Goal: Navigation & Orientation: Find specific page/section

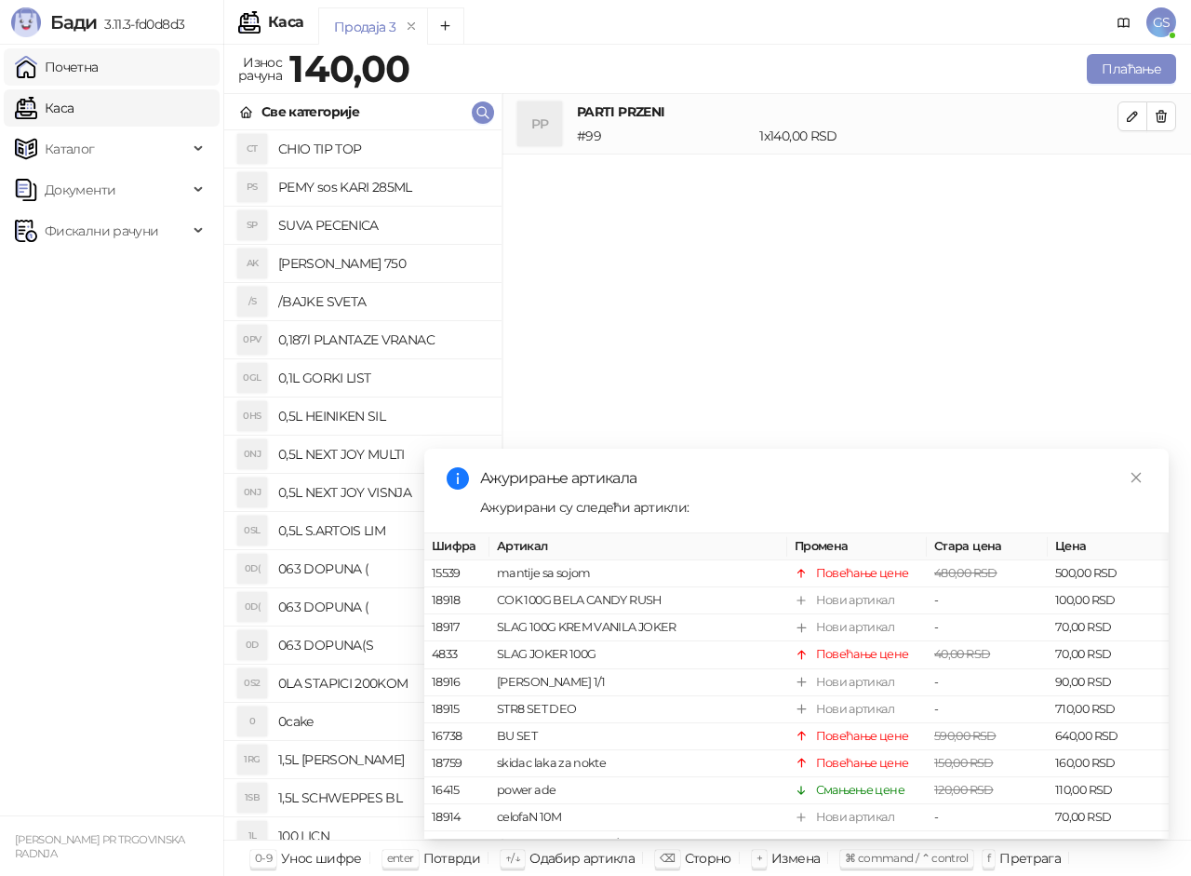
click at [99, 71] on link "Почетна" at bounding box center [57, 66] width 84 height 37
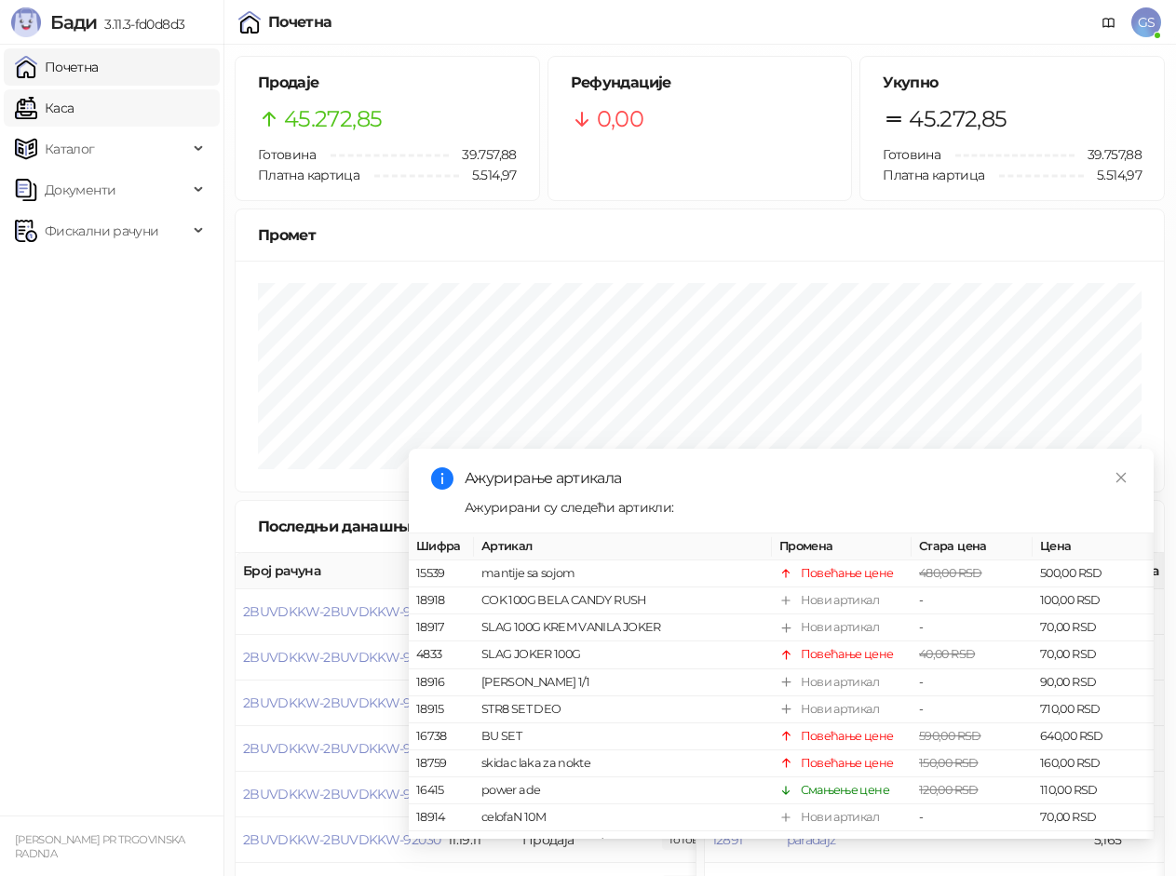
click at [71, 93] on link "Каса" at bounding box center [44, 107] width 59 height 37
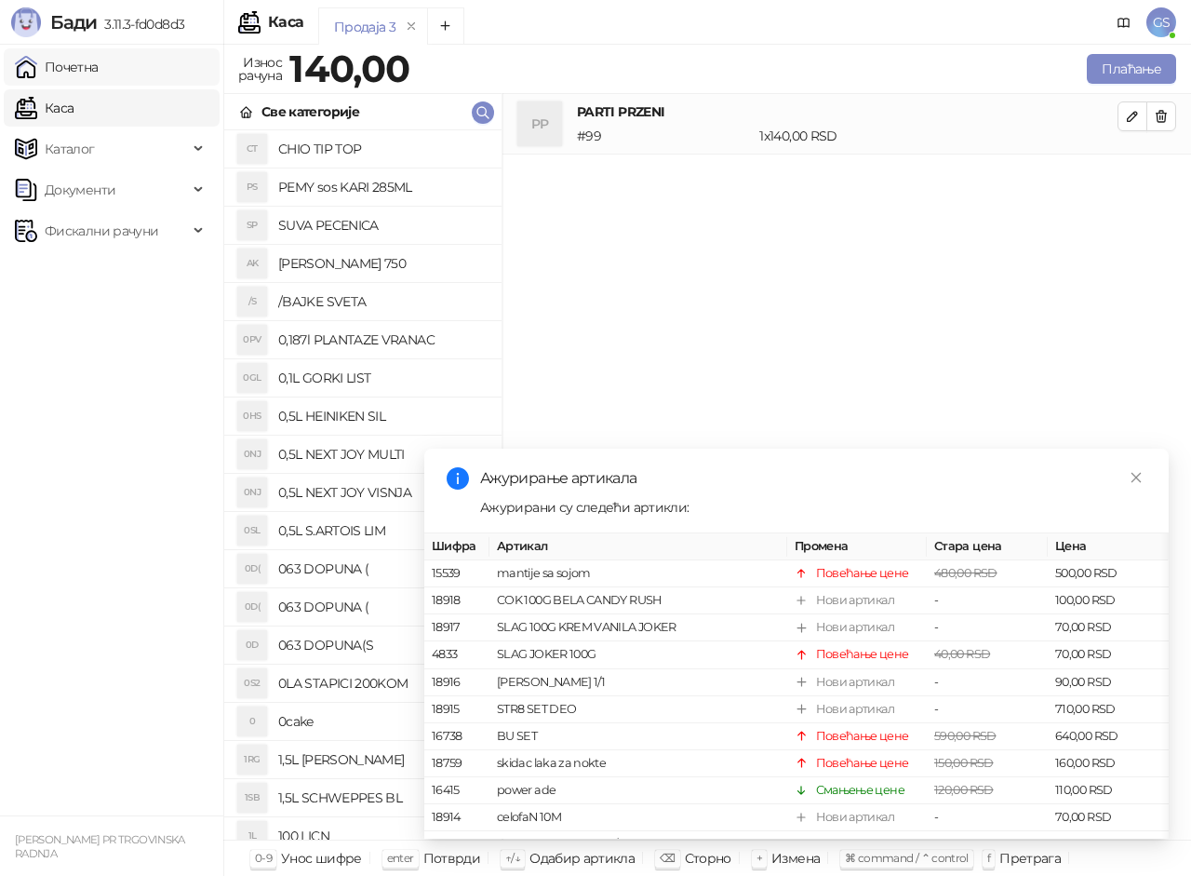
click at [99, 70] on link "Почетна" at bounding box center [57, 66] width 84 height 37
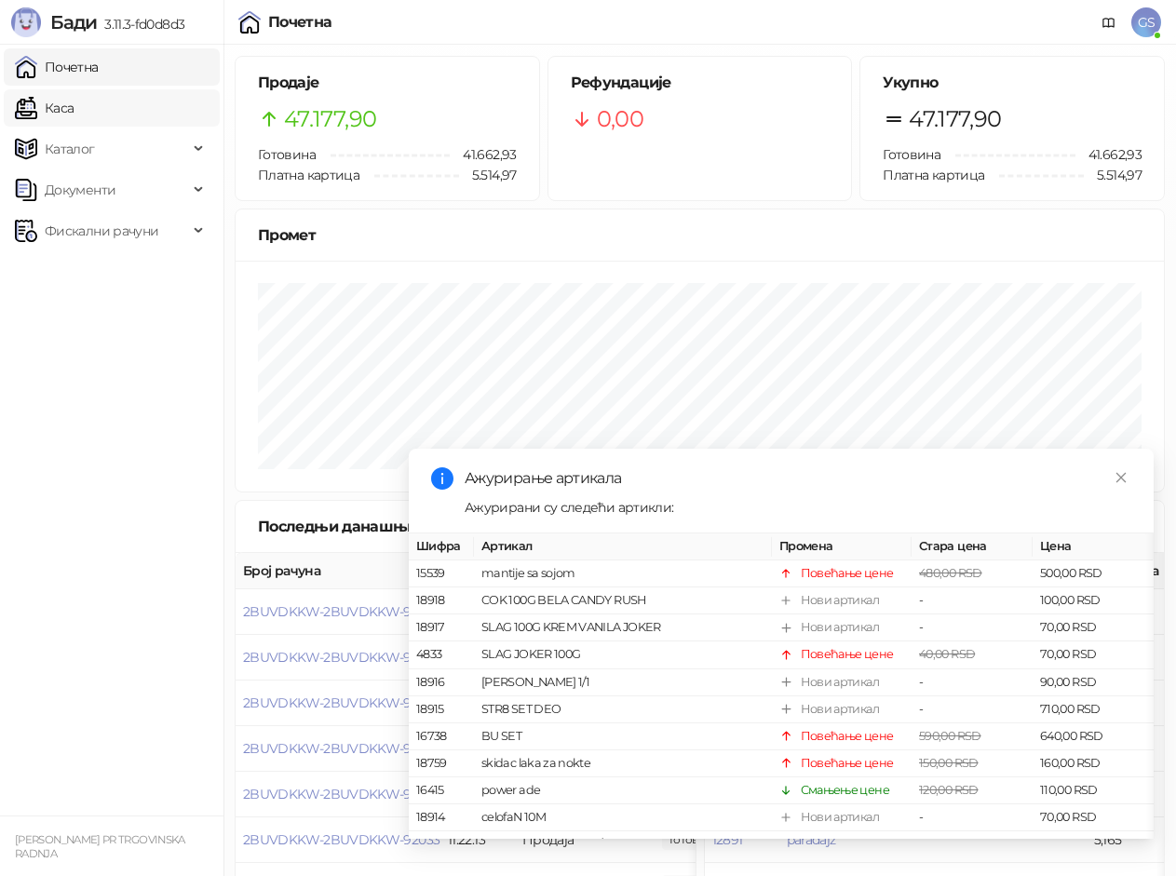
click at [74, 96] on link "Каса" at bounding box center [44, 107] width 59 height 37
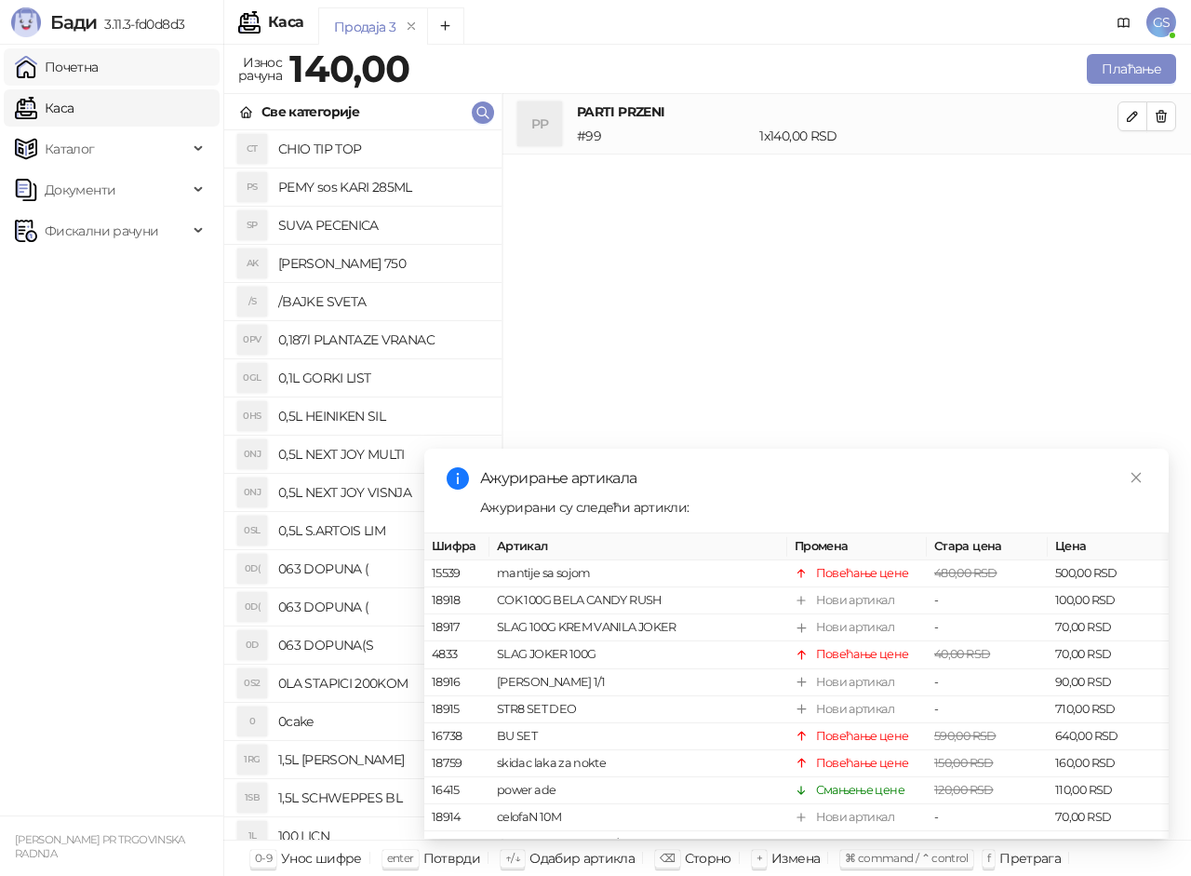
click at [99, 70] on link "Почетна" at bounding box center [57, 66] width 84 height 37
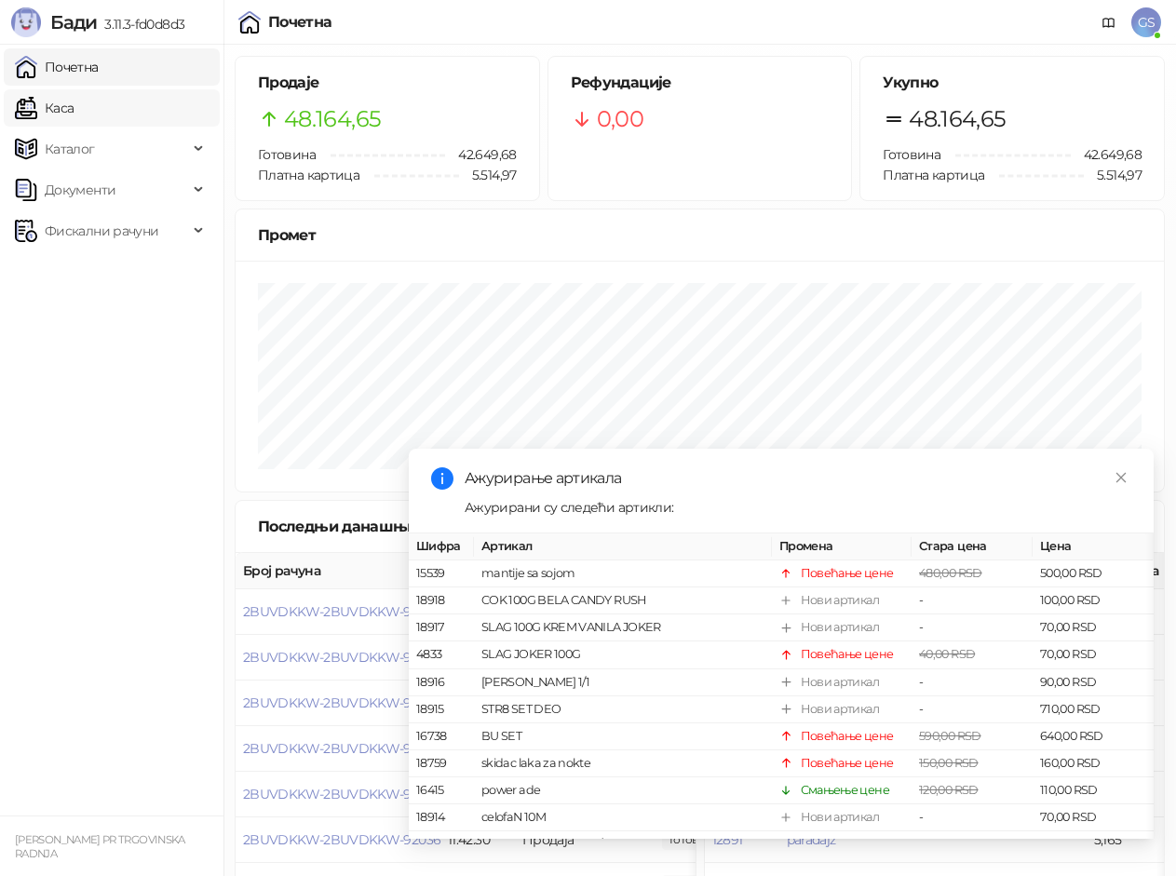
click at [74, 116] on link "Каса" at bounding box center [44, 107] width 59 height 37
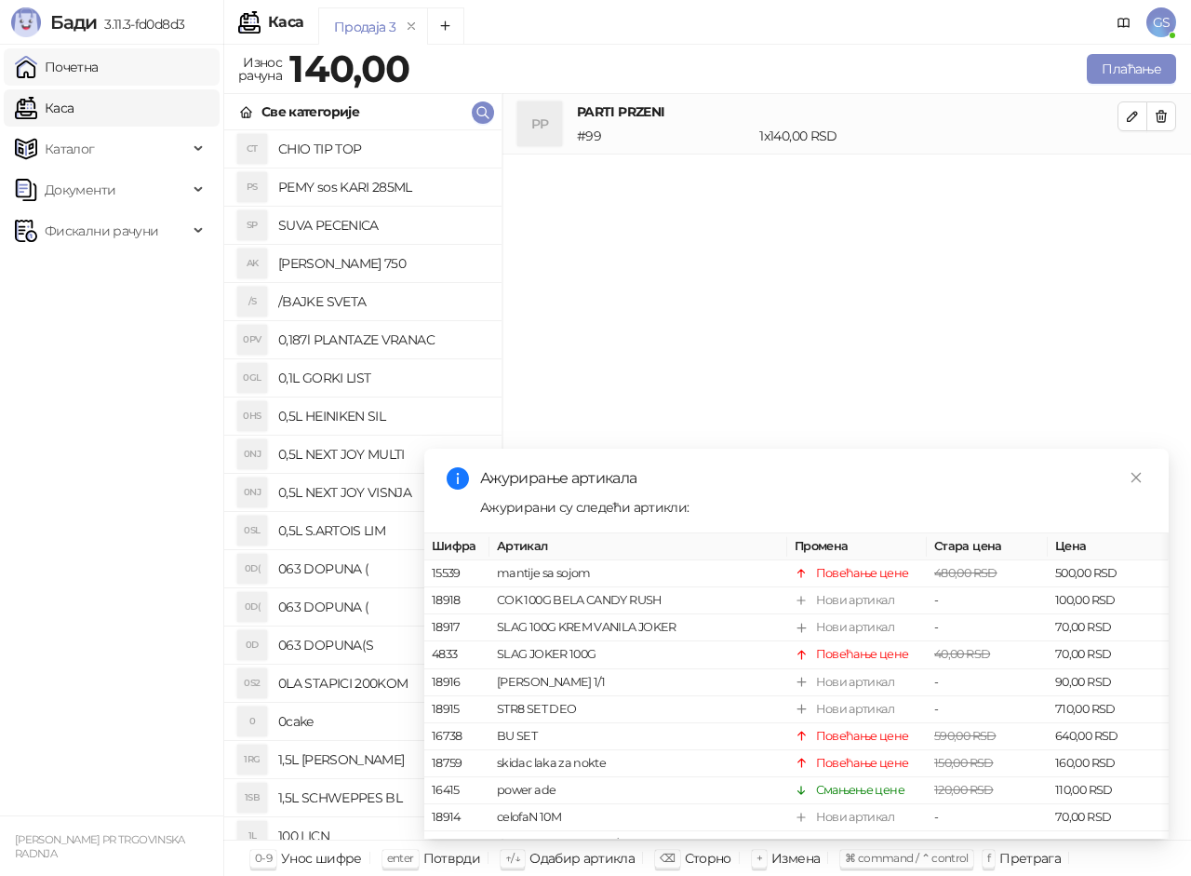
click at [99, 69] on link "Почетна" at bounding box center [57, 66] width 84 height 37
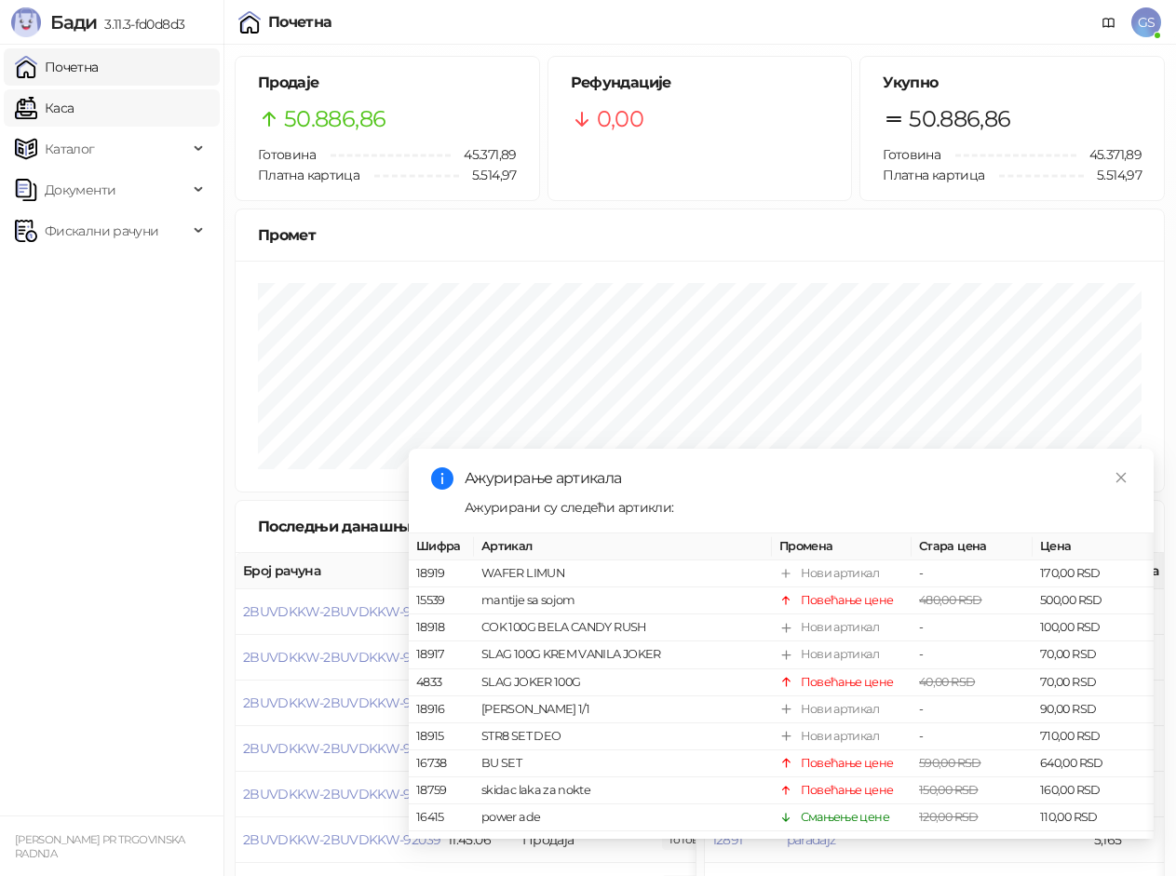
click at [74, 111] on link "Каса" at bounding box center [44, 107] width 59 height 37
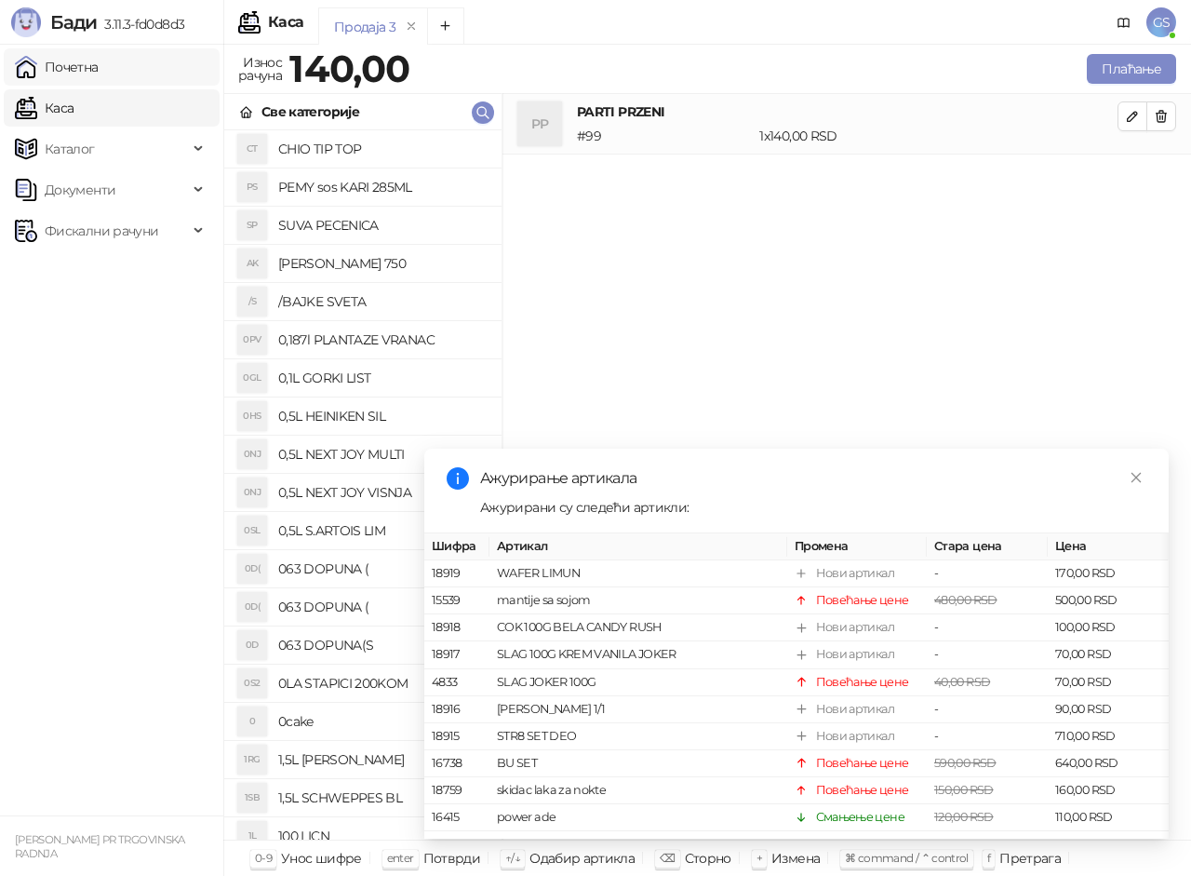
click at [99, 73] on link "Почетна" at bounding box center [57, 66] width 84 height 37
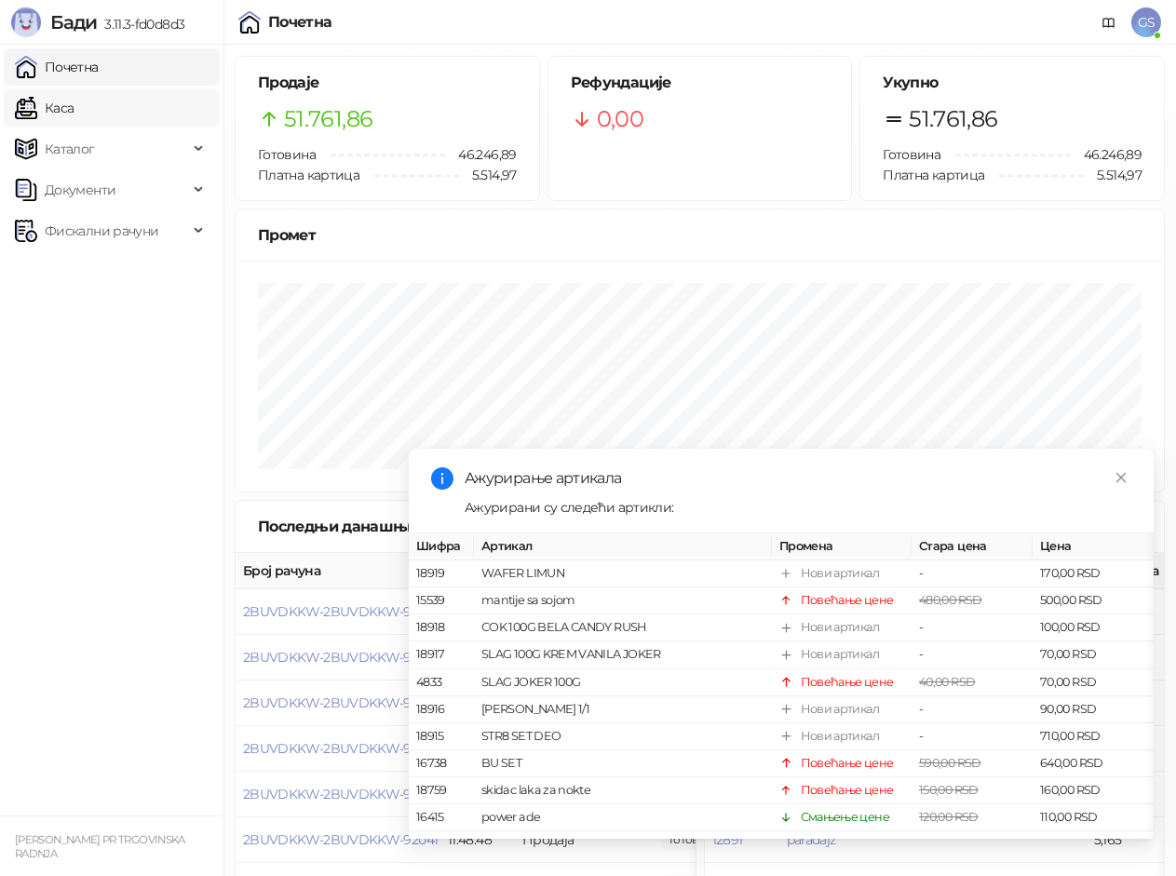
click at [74, 100] on link "Каса" at bounding box center [44, 107] width 59 height 37
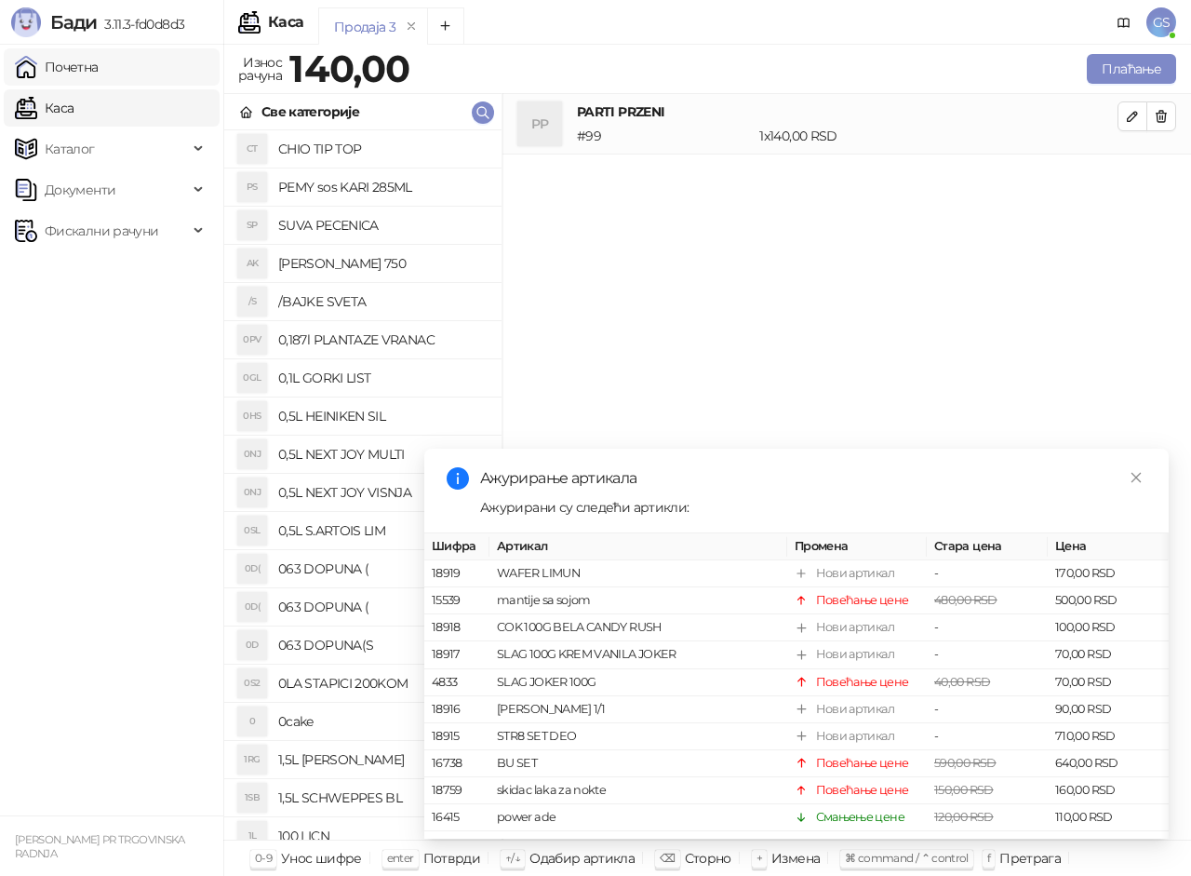
click at [99, 75] on link "Почетна" at bounding box center [57, 66] width 84 height 37
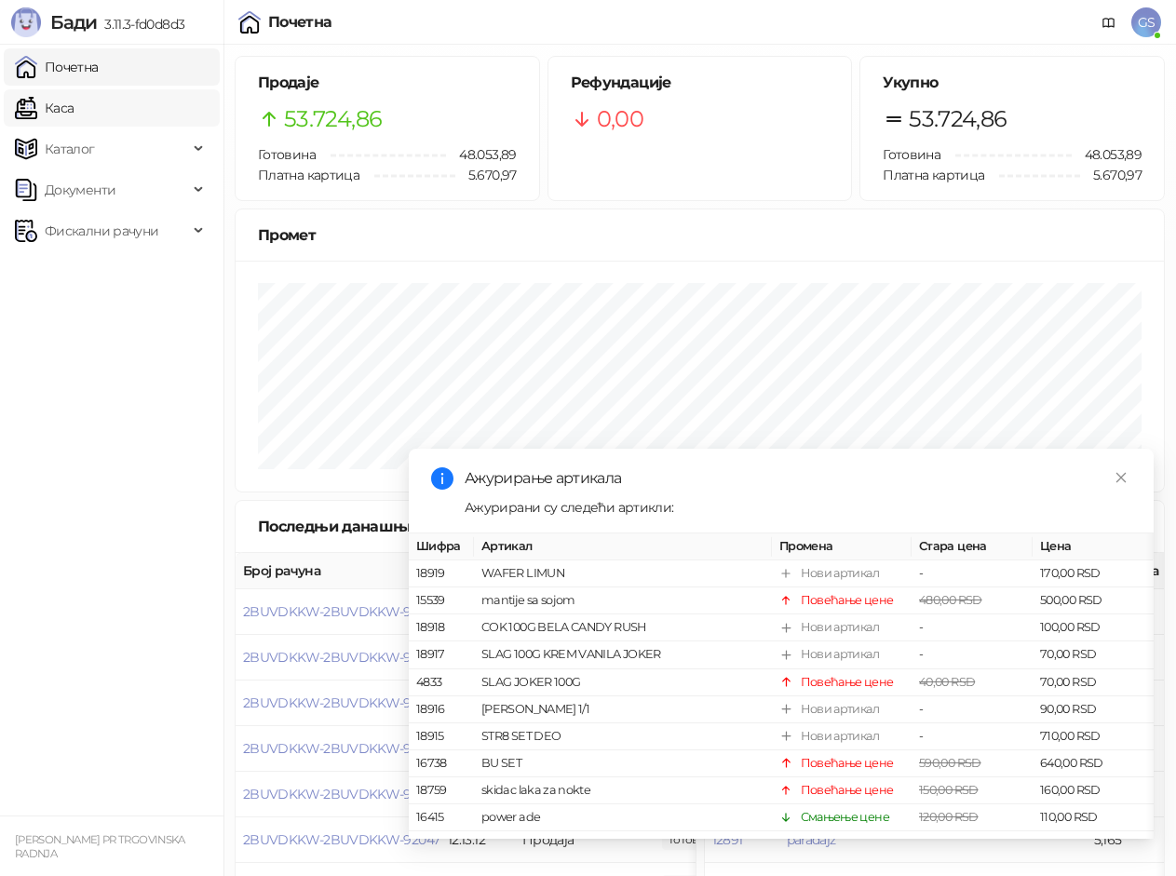
click at [74, 111] on link "Каса" at bounding box center [44, 107] width 59 height 37
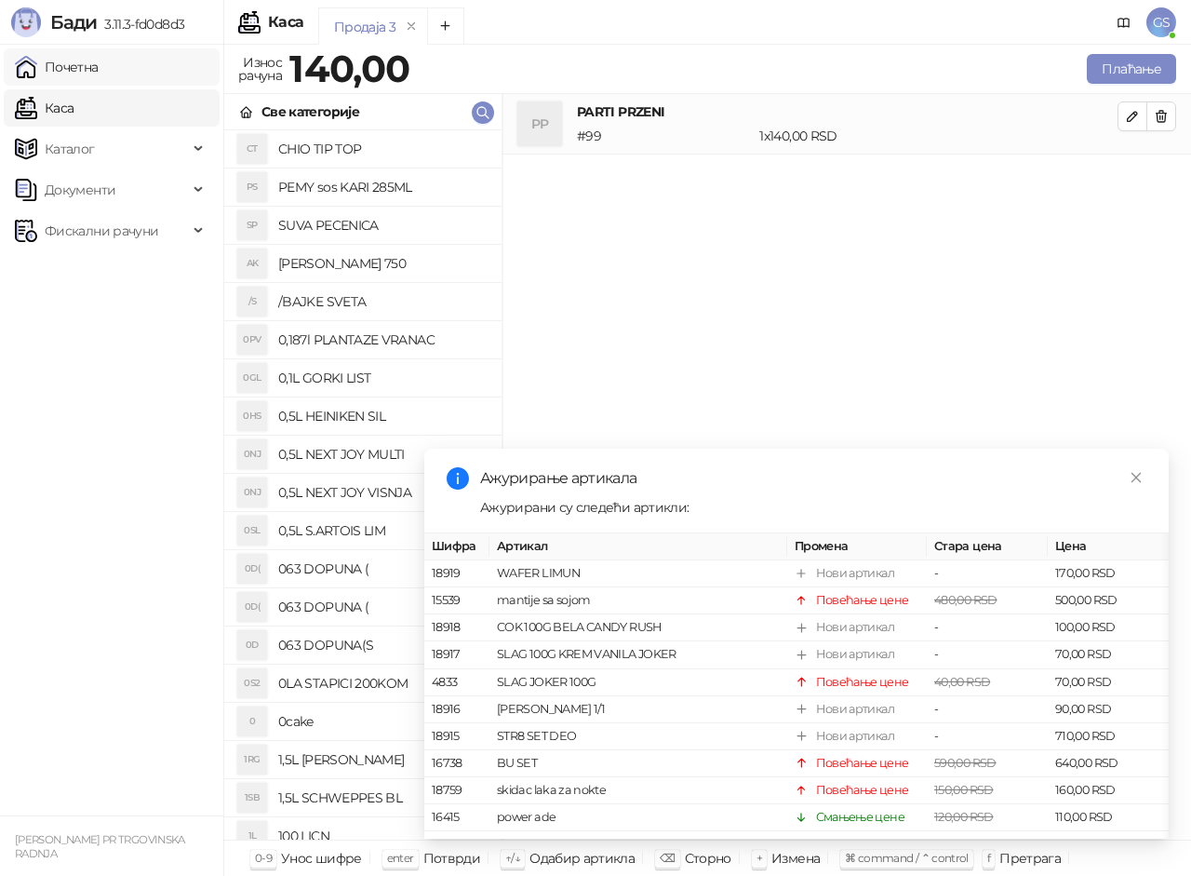
click at [99, 63] on link "Почетна" at bounding box center [57, 66] width 84 height 37
